Goal: Check status: Check status

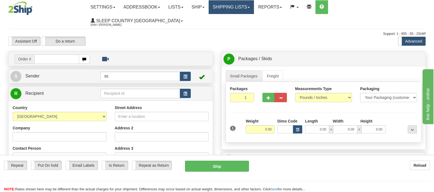
click at [254, 12] on link "Shipping lists" at bounding box center [231, 7] width 45 height 14
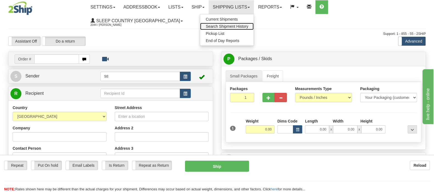
click at [248, 25] on span "Search Shipment History" at bounding box center [227, 26] width 43 height 4
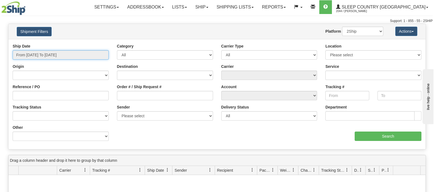
click at [57, 55] on input "From 08/25/2025 To 08/26/2025" at bounding box center [61, 54] width 96 height 9
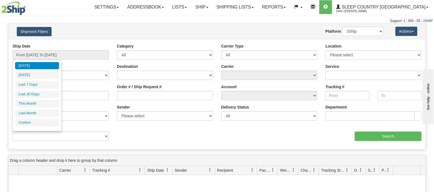
click at [48, 96] on li "Last 30 Days" at bounding box center [37, 94] width 44 height 7
type input "From 07/28/2025 To 08/26/2025"
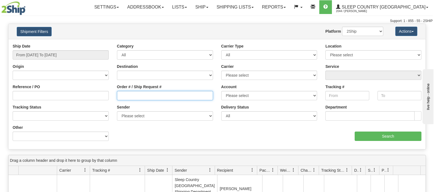
click at [133, 99] on input "Order # / Ship Request #" at bounding box center [165, 95] width 96 height 9
paste input "9002H929695"
type input "9002H929695"
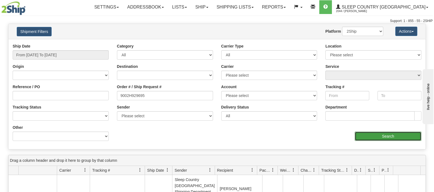
click at [380, 135] on input "Search" at bounding box center [388, 136] width 67 height 9
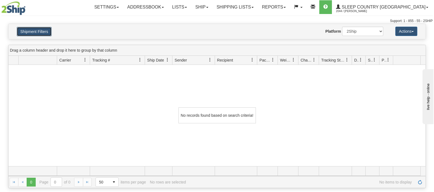
click at [36, 31] on button "Shipment Filters" at bounding box center [34, 31] width 35 height 9
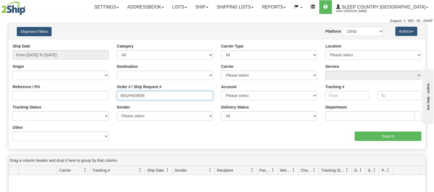
click at [107, 43] on div "Reference / PO Order # / Ship Request # 9002H929695 Account Please select Canad…" at bounding box center [217, 43] width 417 height 0
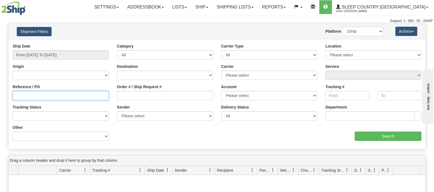
click at [93, 95] on input "Reference / PO" at bounding box center [61, 95] width 96 height 9
paste input "9002H929695"
type input "9002H929695"
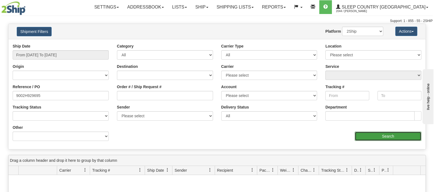
click at [380, 135] on input "Search" at bounding box center [388, 136] width 67 height 9
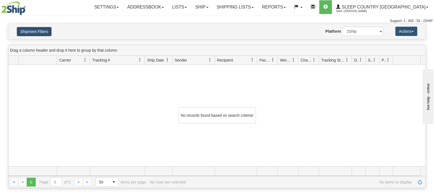
click at [37, 34] on button "Shipment Filters" at bounding box center [34, 31] width 35 height 9
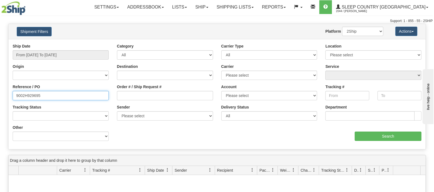
drag, startPoint x: 56, startPoint y: 93, endPoint x: 0, endPoint y: 91, distance: 55.8
click at [0, 91] on div "Please wait... × Confirm Delete Delete Cancel × Confirm Delete Yes No Cancel × …" at bounding box center [217, 161] width 434 height 275
drag, startPoint x: -6, startPoint y: 95, endPoint x: -28, endPoint y: 98, distance: 21.8
click at [0, 98] on html "Upgrade Account Cancel Toggle navigation Settings New Senders" at bounding box center [217, 96] width 434 height 192
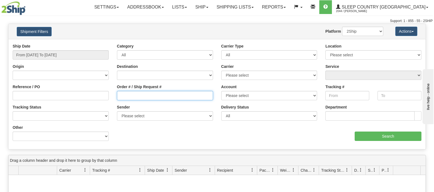
click at [155, 97] on input "Order # / Ship Request #" at bounding box center [165, 95] width 96 height 9
paste input "9000H994583"
type input "9000H994583"
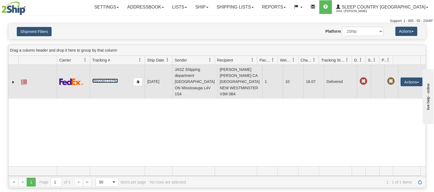
click at [107, 79] on link "392230772750" at bounding box center [105, 81] width 26 height 4
